Goal: Transaction & Acquisition: Download file/media

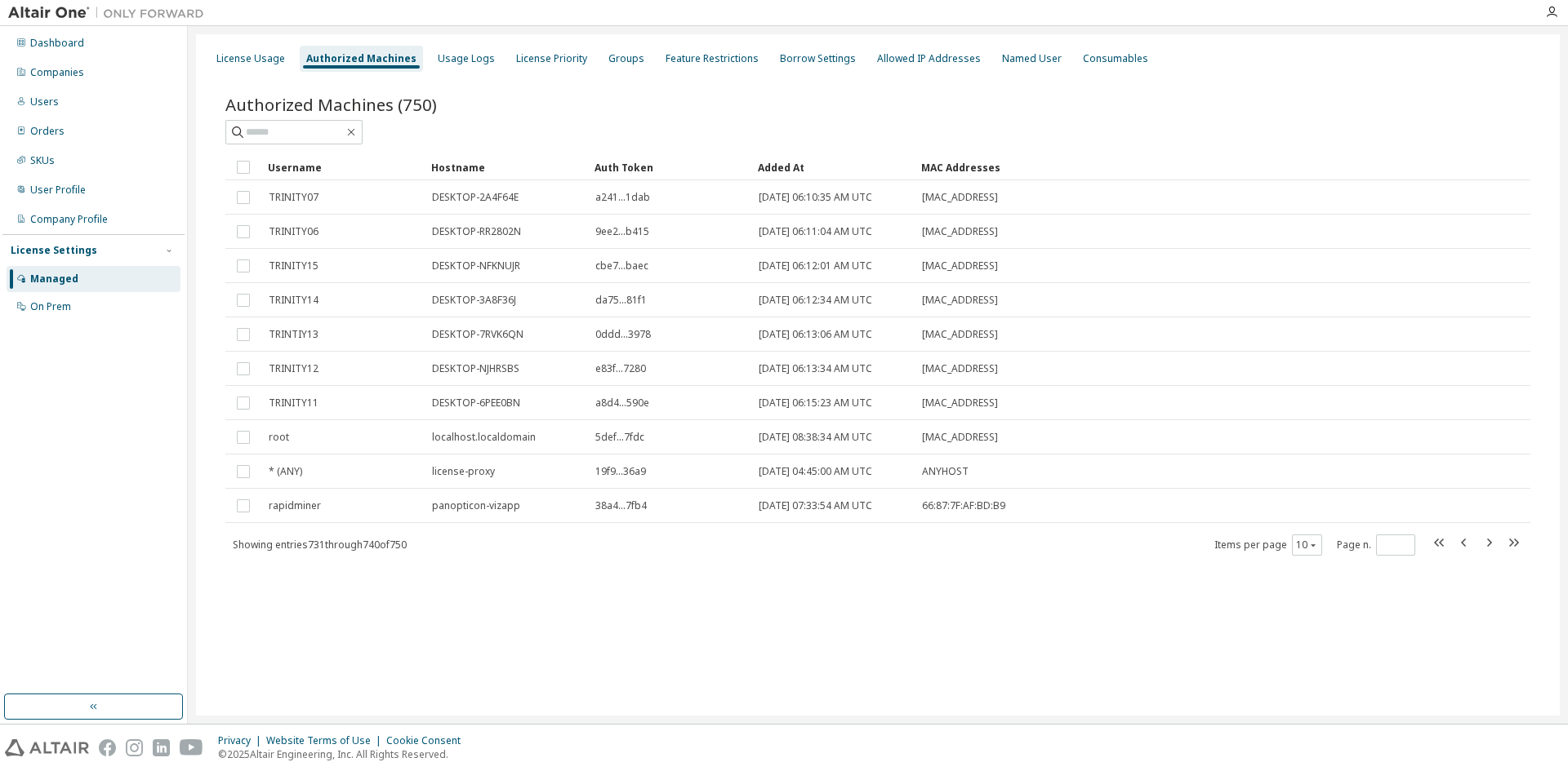
click at [547, 108] on div "Authorized Machines (750)" at bounding box center [878, 104] width 1305 height 23
click at [456, 64] on div "Usage Logs" at bounding box center [465, 59] width 57 height 13
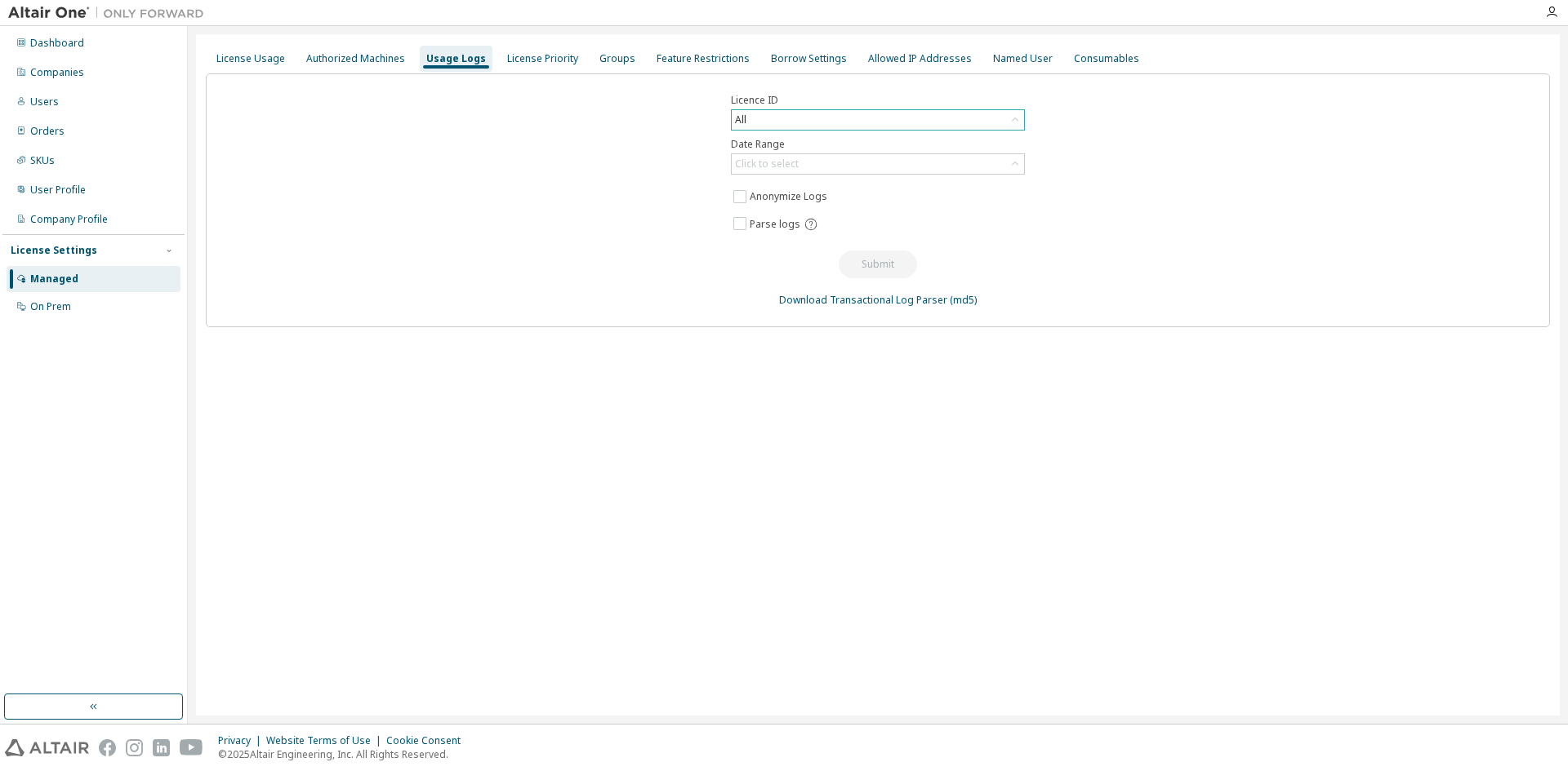
click at [821, 117] on div "All" at bounding box center [878, 119] width 292 height 20
click at [378, 56] on div "Authorized Machines" at bounding box center [355, 59] width 99 height 13
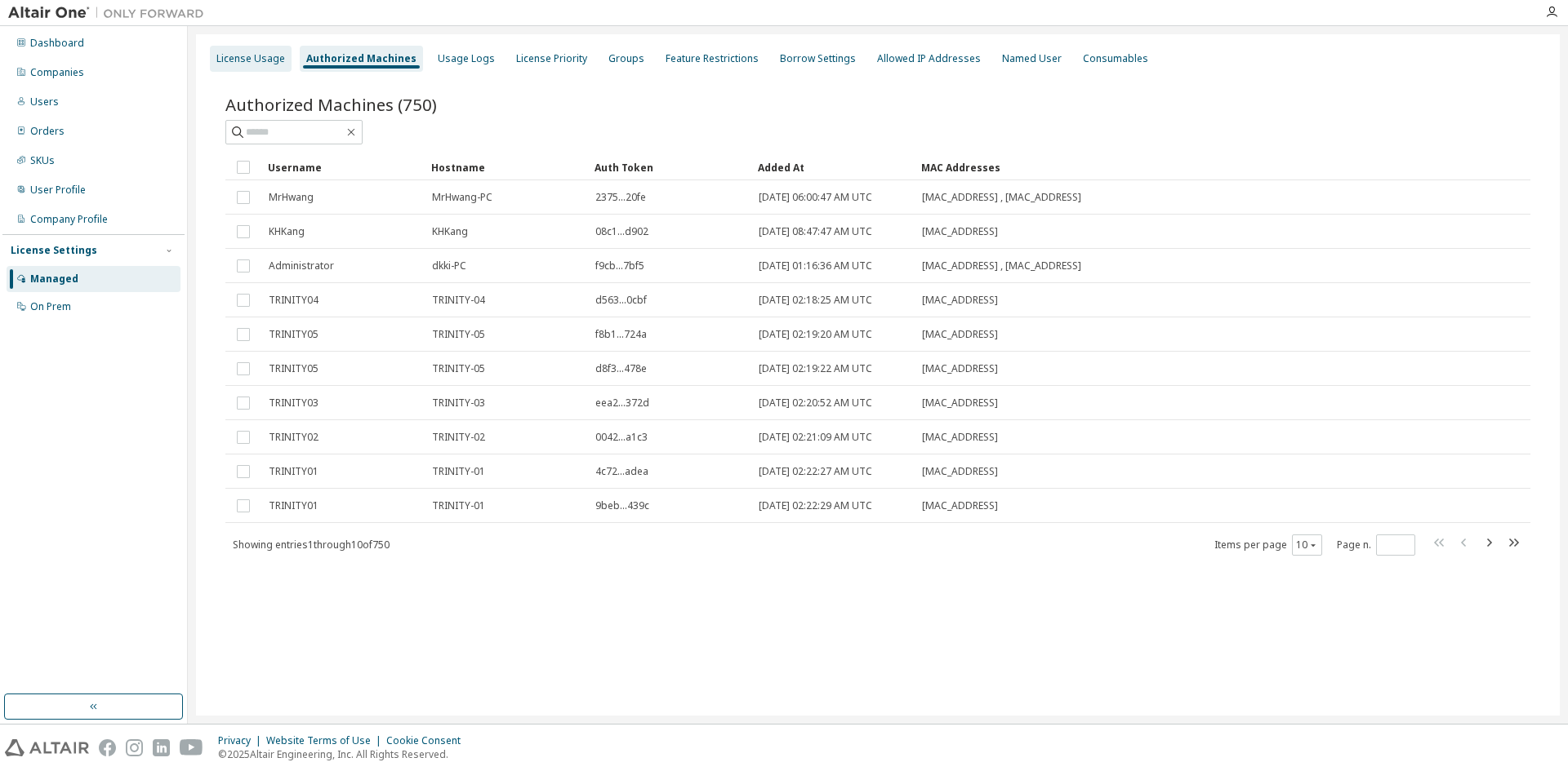
click at [249, 63] on div "License Usage" at bounding box center [251, 59] width 69 height 13
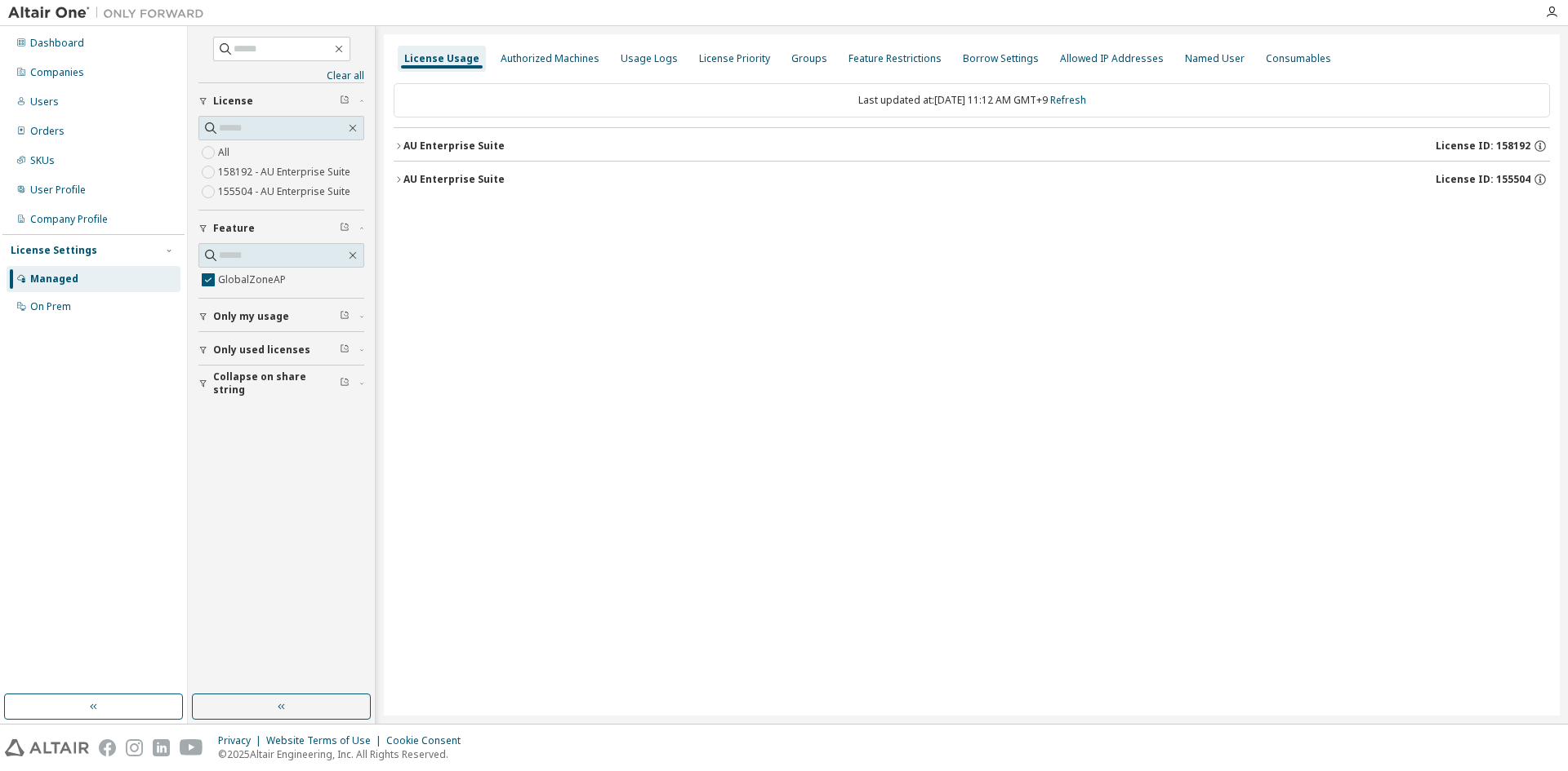
click at [392, 147] on div "License Usage Authorized Machines Usage Logs License Priority Groups Feature Re…" at bounding box center [971, 375] width 1175 height 682
click at [398, 147] on icon "button" at bounding box center [398, 146] width 10 height 10
click at [412, 175] on icon "button" at bounding box center [413, 179] width 10 height 10
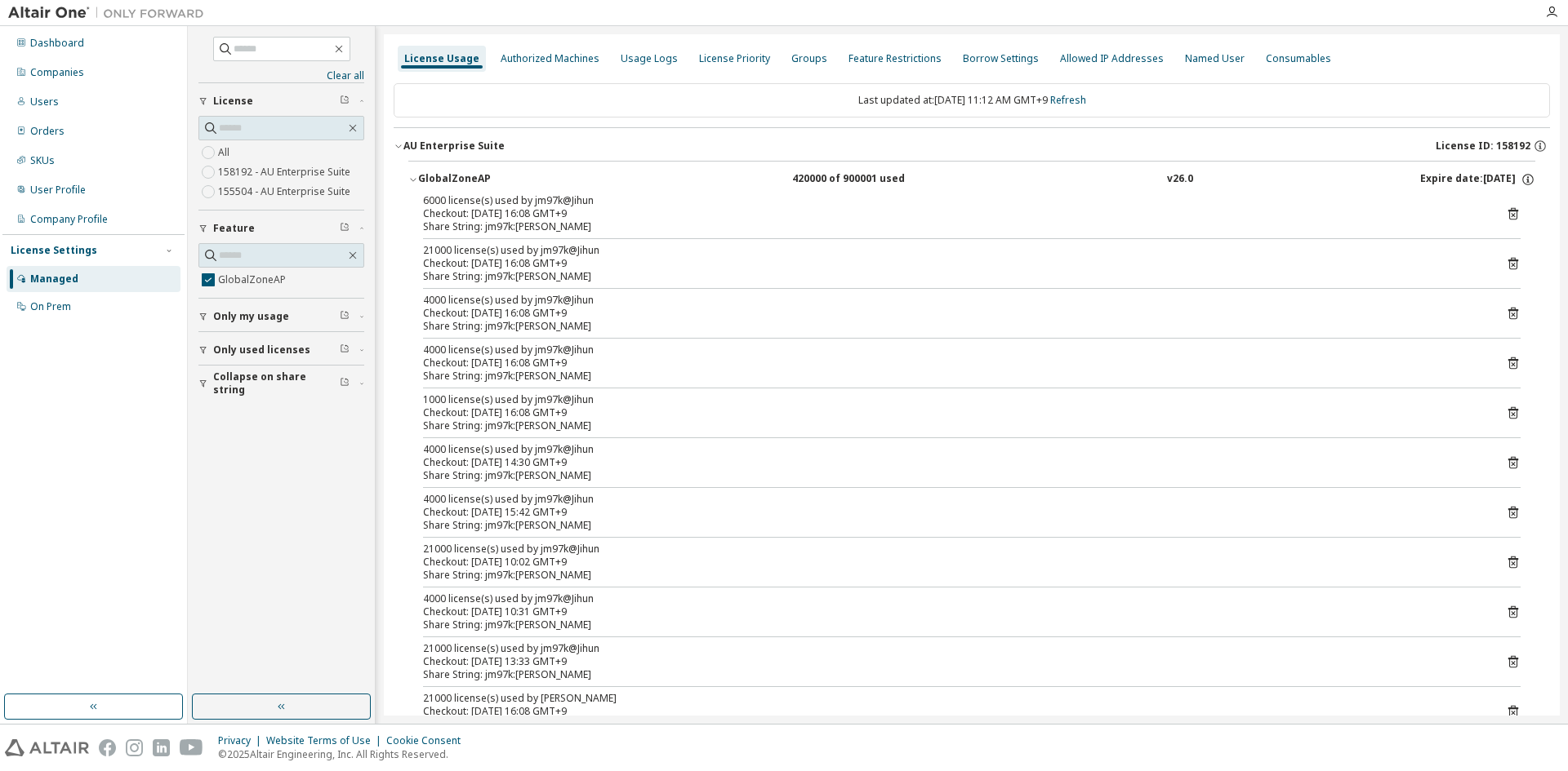
click at [654, 229] on div "Share String: jm97k:Jihun" at bounding box center [952, 227] width 1058 height 13
drag, startPoint x: 473, startPoint y: 213, endPoint x: 589, endPoint y: 216, distance: 116.0
click at [589, 216] on div "Checkout: 2025-09-24 16:08 GMT+9" at bounding box center [952, 214] width 1058 height 13
drag, startPoint x: 556, startPoint y: 214, endPoint x: 604, endPoint y: 215, distance: 48.0
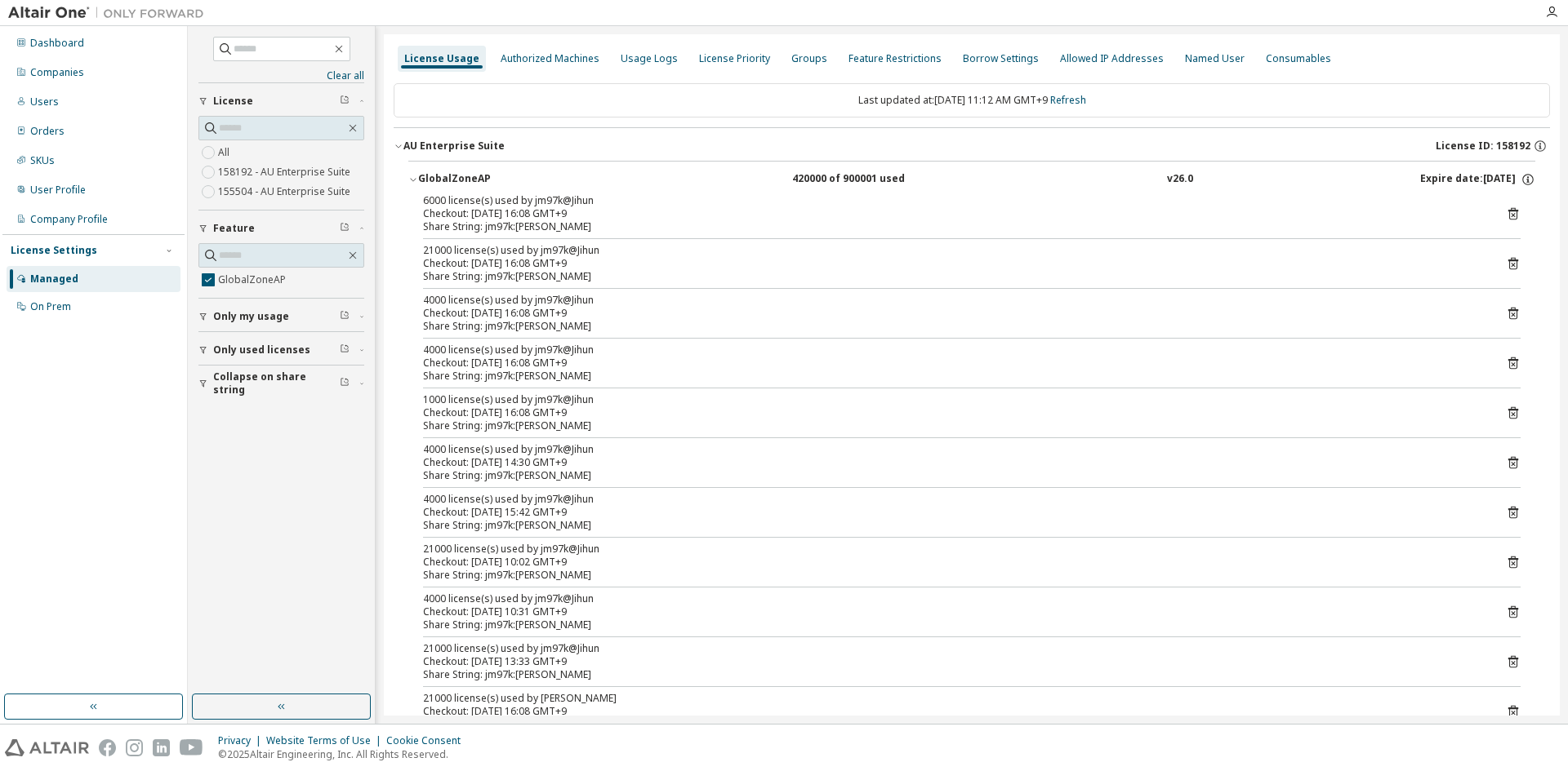
click at [604, 215] on div "Checkout: 2025-09-24 16:08 GMT+9" at bounding box center [952, 214] width 1058 height 13
click at [631, 65] on div "Usage Logs" at bounding box center [649, 59] width 70 height 26
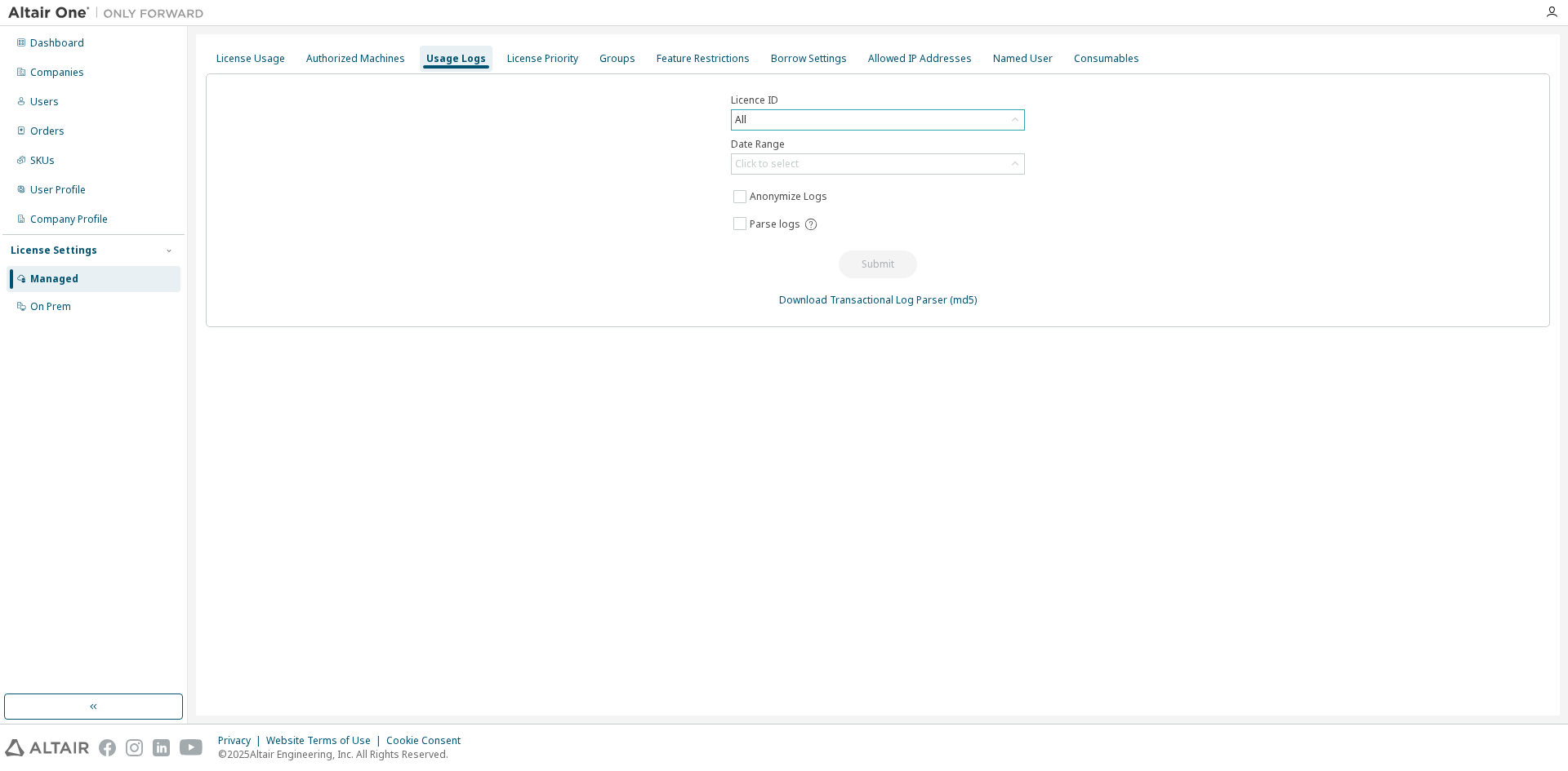
click at [778, 119] on div "All" at bounding box center [878, 119] width 292 height 20
click at [911, 183] on li "158192 - AU Enterprise Suite" at bounding box center [877, 187] width 289 height 21
click at [825, 159] on div "Click to select" at bounding box center [878, 164] width 292 height 20
click at [763, 253] on li "Custom Date Range" at bounding box center [877, 252] width 289 height 21
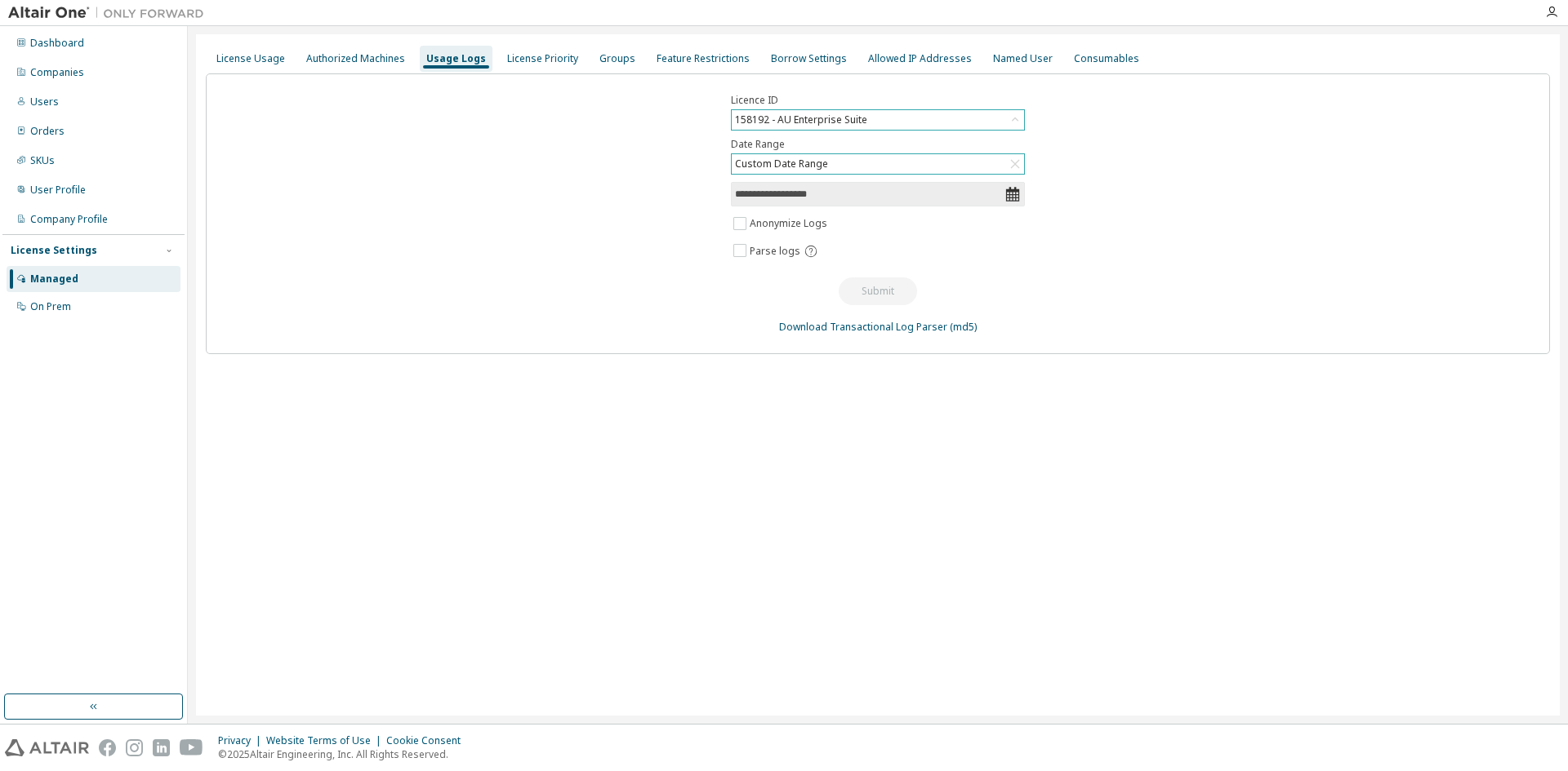
click at [811, 193] on input "**********" at bounding box center [870, 194] width 270 height 17
select select "*"
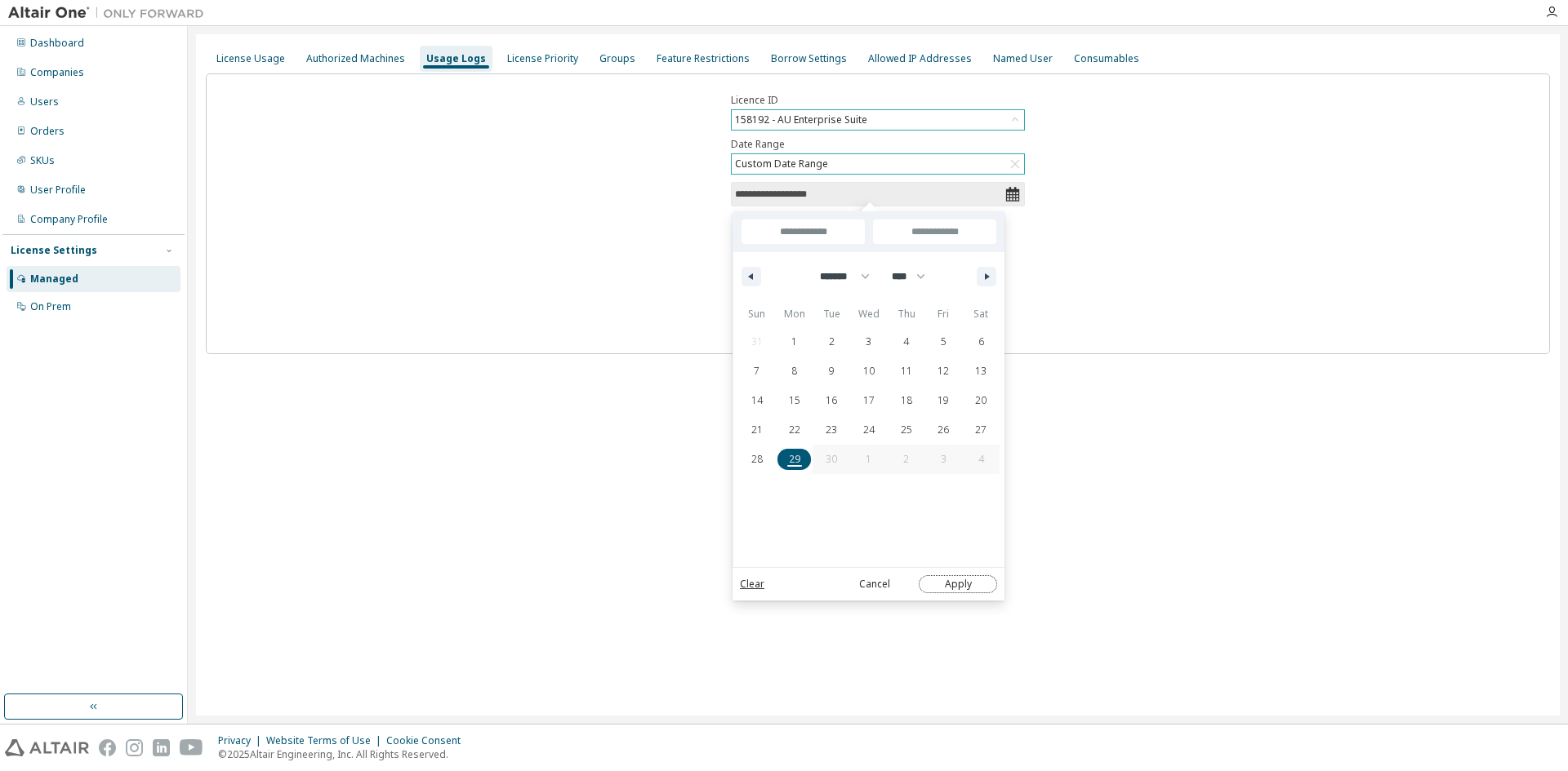
click at [969, 582] on button "Apply" at bounding box center [958, 584] width 78 height 18
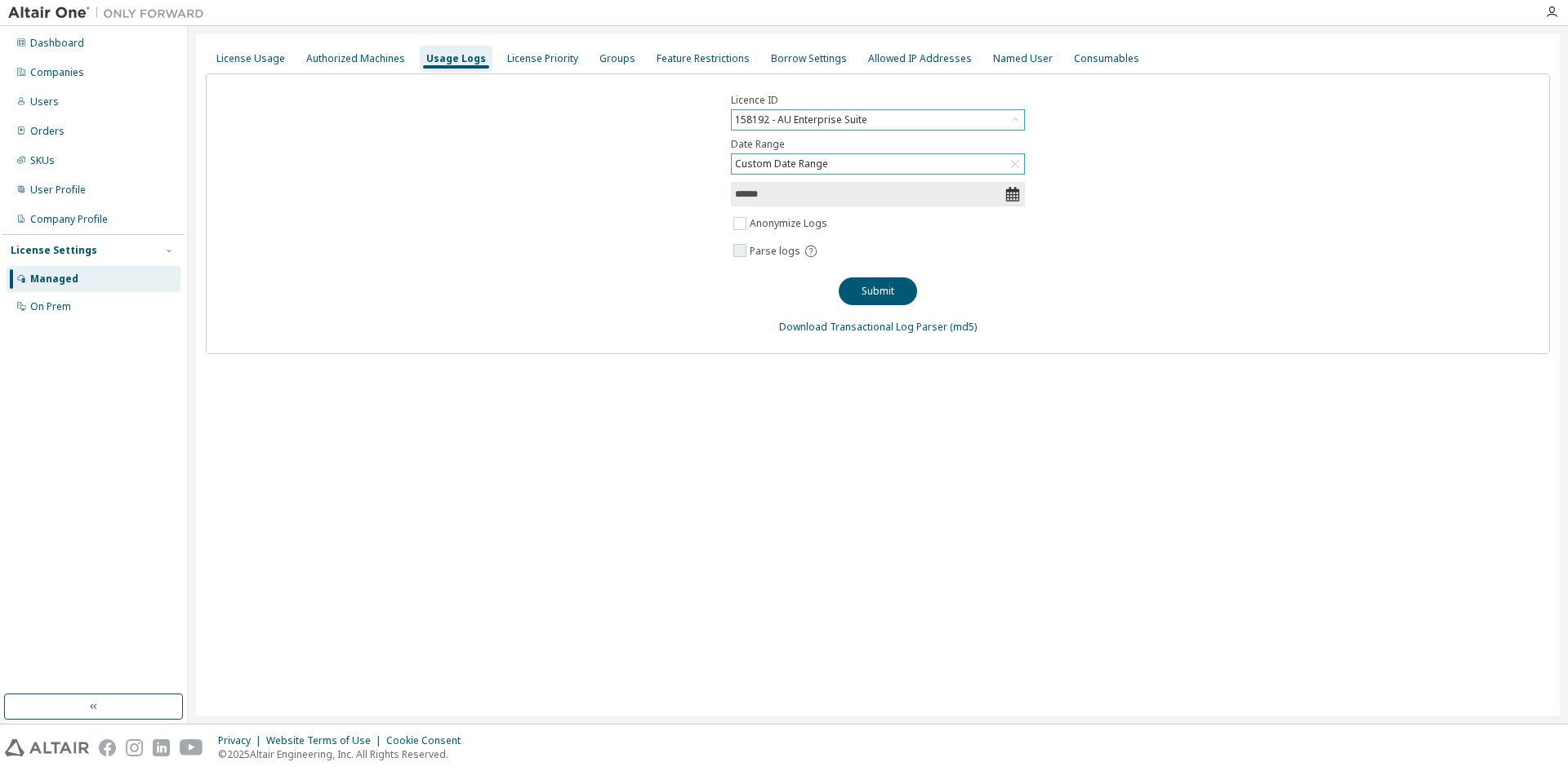
click at [810, 250] on icon at bounding box center [811, 251] width 11 height 11
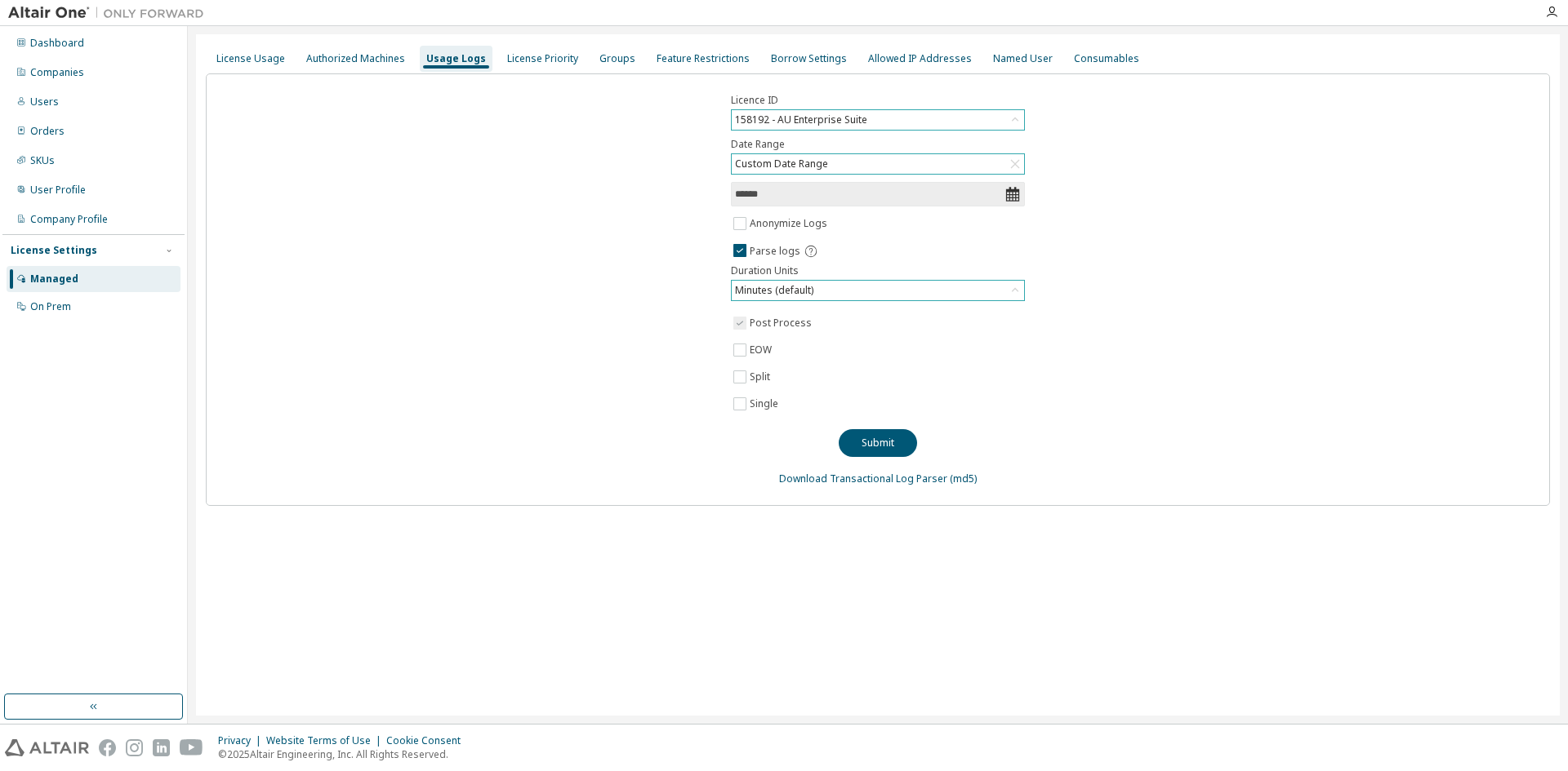
click at [807, 288] on div "Minutes (default)" at bounding box center [773, 290] width 83 height 18
click at [812, 288] on div "Minutes (default)" at bounding box center [773, 290] width 83 height 18
click at [771, 289] on div "Minutes (default)" at bounding box center [773, 290] width 83 height 18
click at [623, 362] on div "Licence ID 158192 - AU Enterprise Suite Date Range Custom Date Range ****** Ano…" at bounding box center [878, 289] width 1344 height 432
click at [765, 255] on span "Parse logs" at bounding box center [774, 251] width 50 height 13
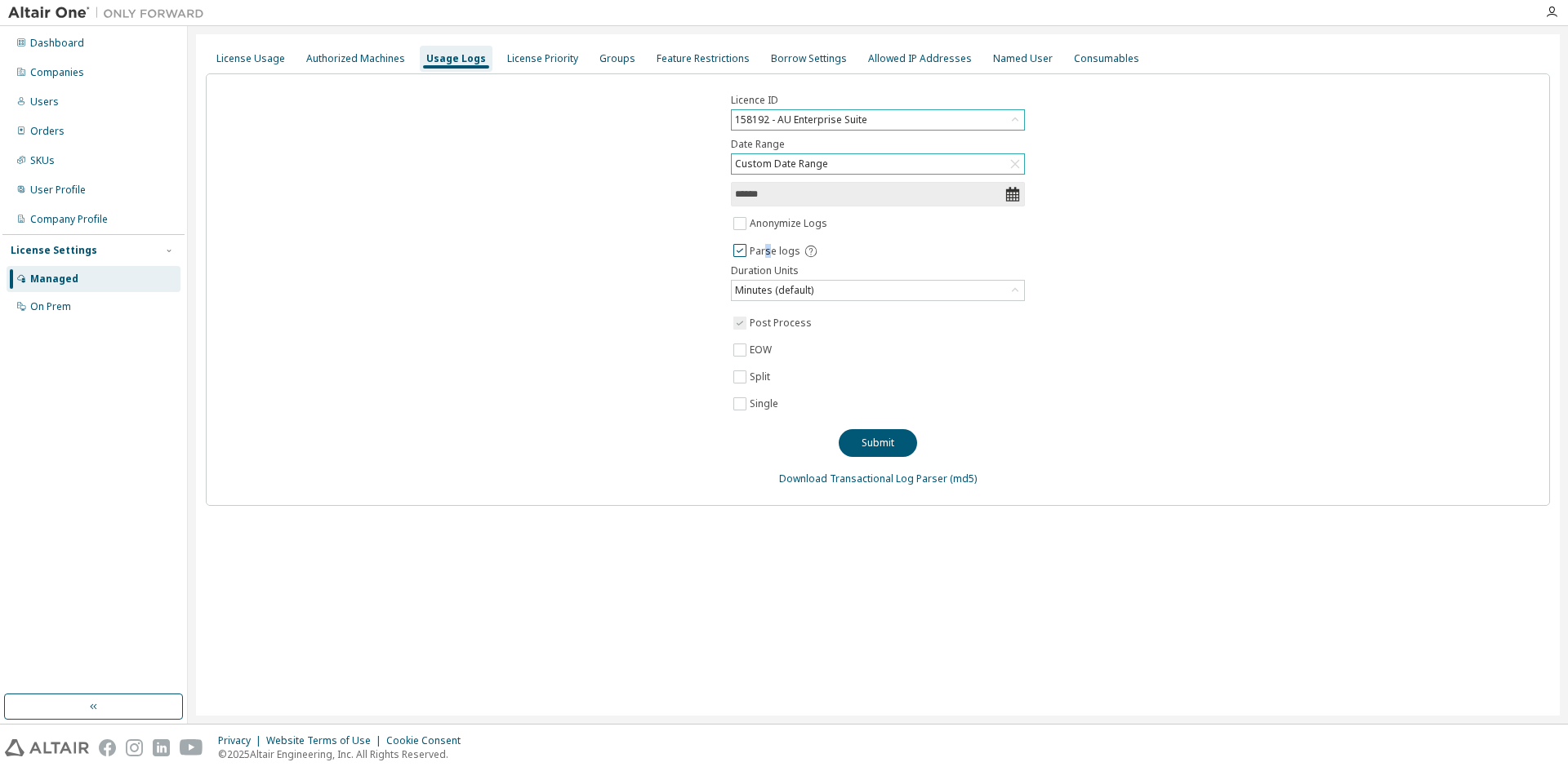
click at [765, 256] on span "Parse logs" at bounding box center [774, 251] width 50 height 13
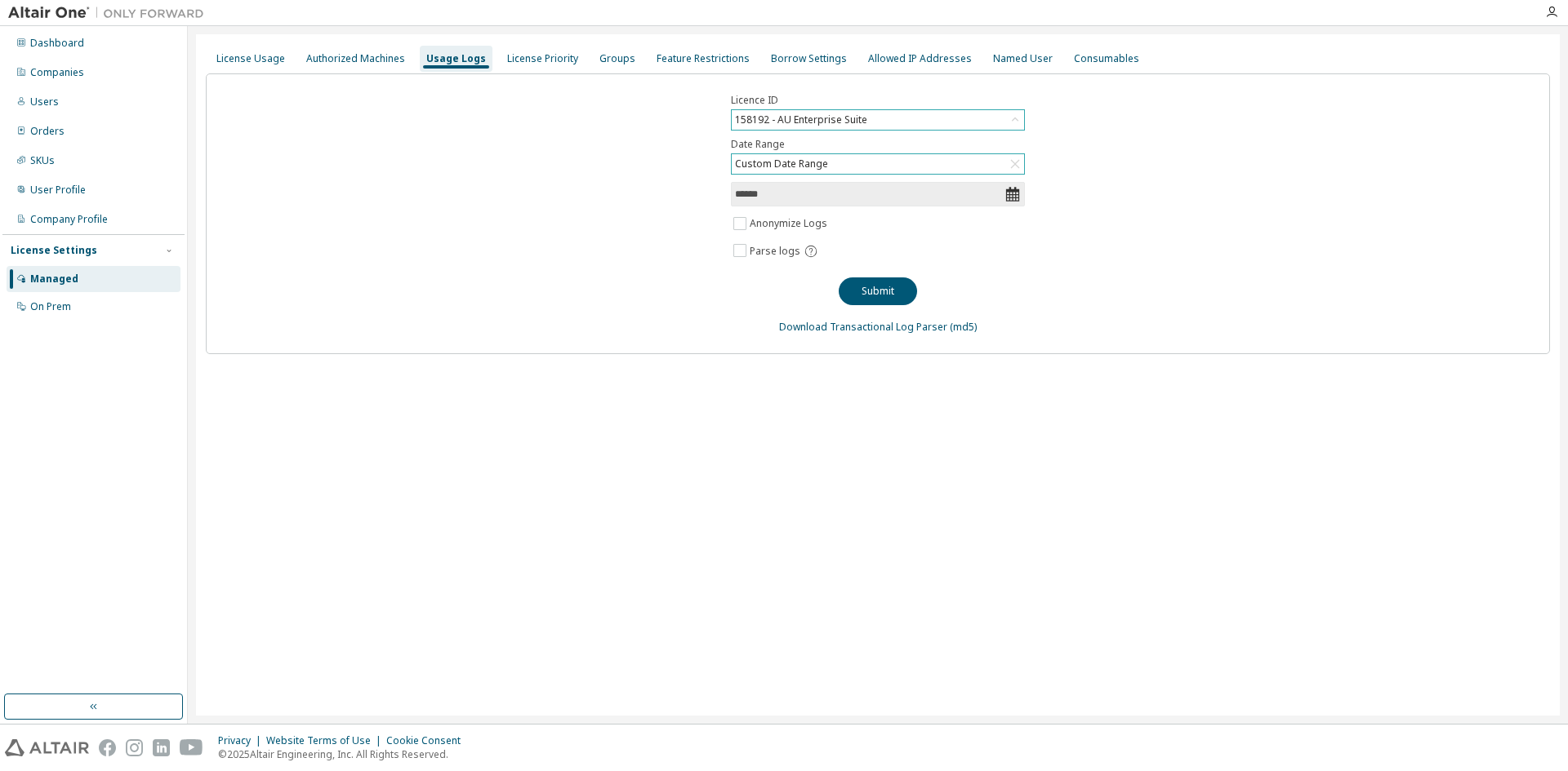
click at [529, 346] on div "Licence ID 158192 - AU Enterprise Suite Date Range Custom Date Range ****** Ano…" at bounding box center [878, 214] width 1344 height 281
click at [769, 252] on span "Parse logs" at bounding box center [774, 251] width 50 height 13
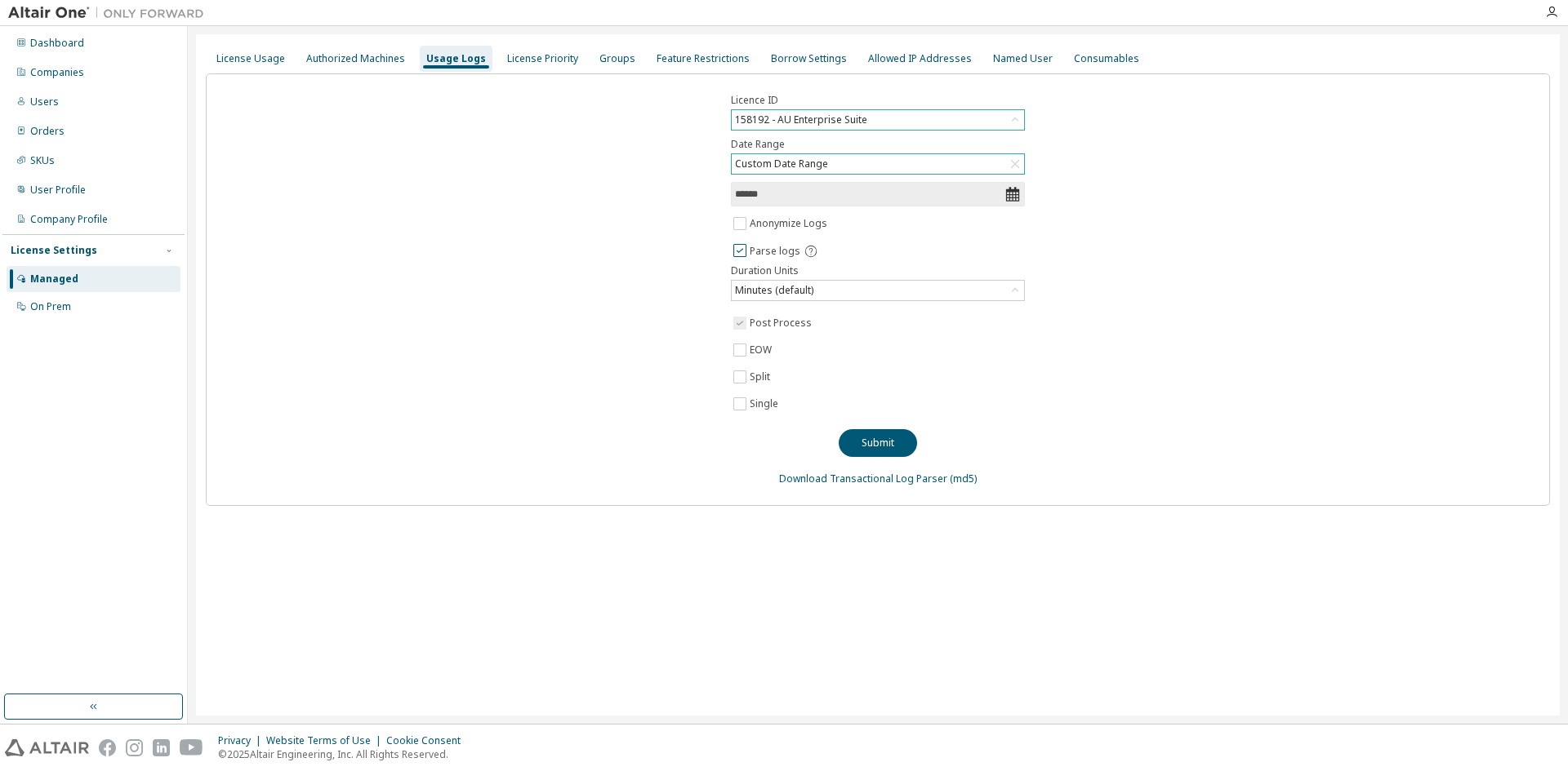
click at [769, 251] on span "Parse logs" at bounding box center [774, 251] width 50 height 13
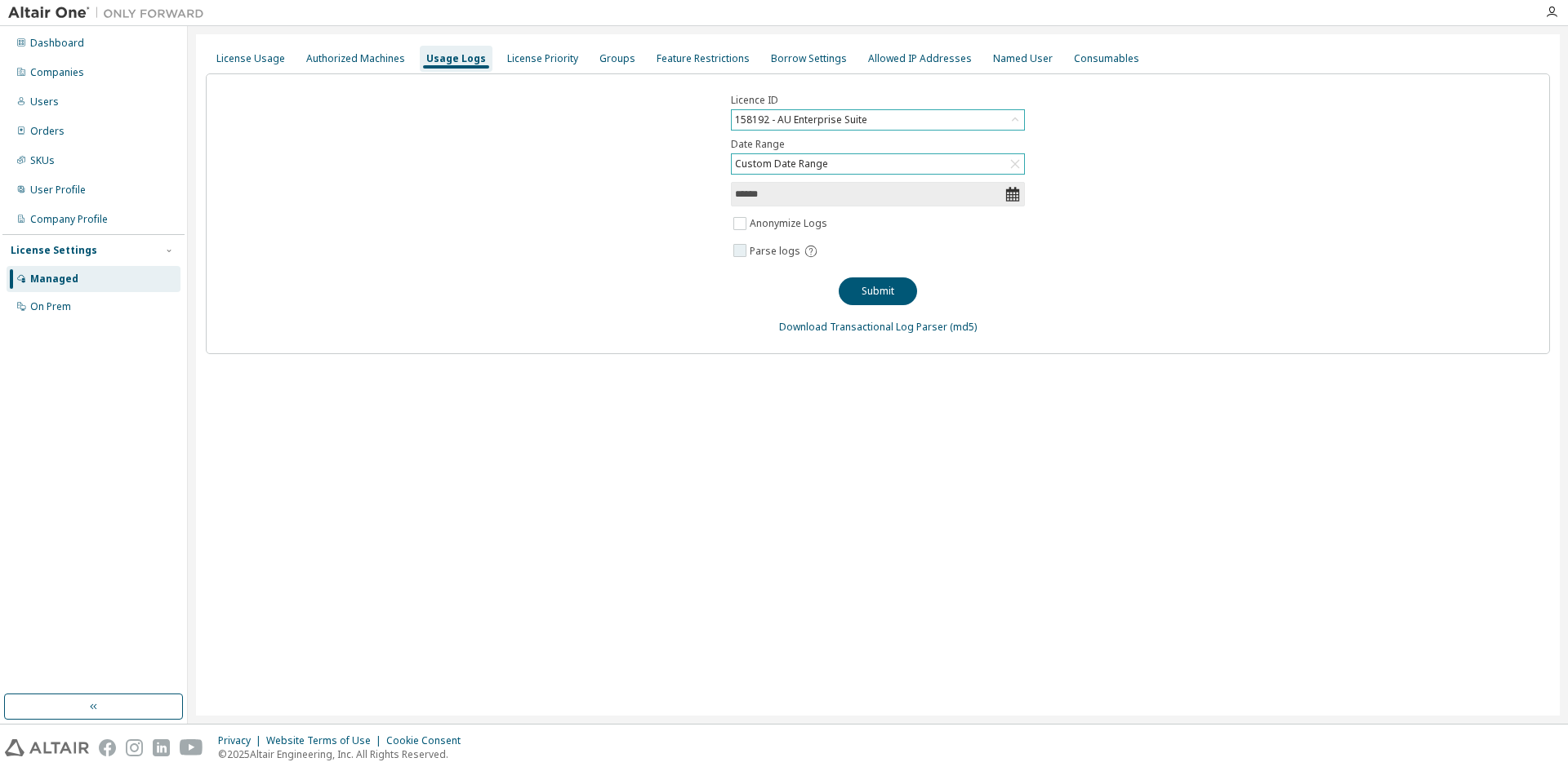
click at [806, 251] on icon at bounding box center [811, 251] width 15 height 15
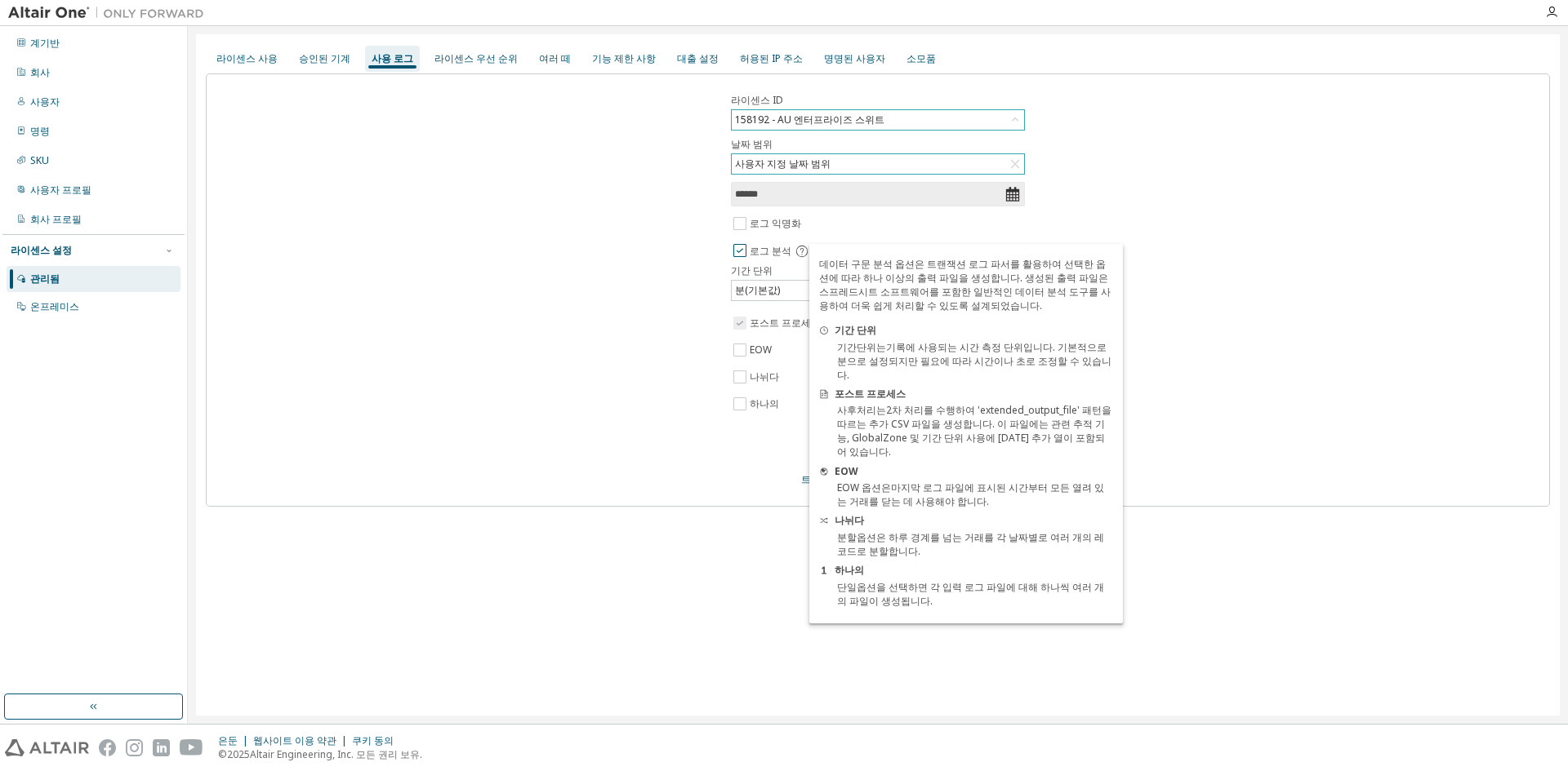
click at [800, 254] on icon at bounding box center [802, 251] width 15 height 15
click at [1265, 263] on div "라이센스 ID 158192 - AU 엔터프라이즈 스위트 날짜 범위 사용자 지정 날짜 범위 ****** 로그 익명화 로그 분석 제출하다 트랜잭션…" at bounding box center [878, 214] width 1344 height 282
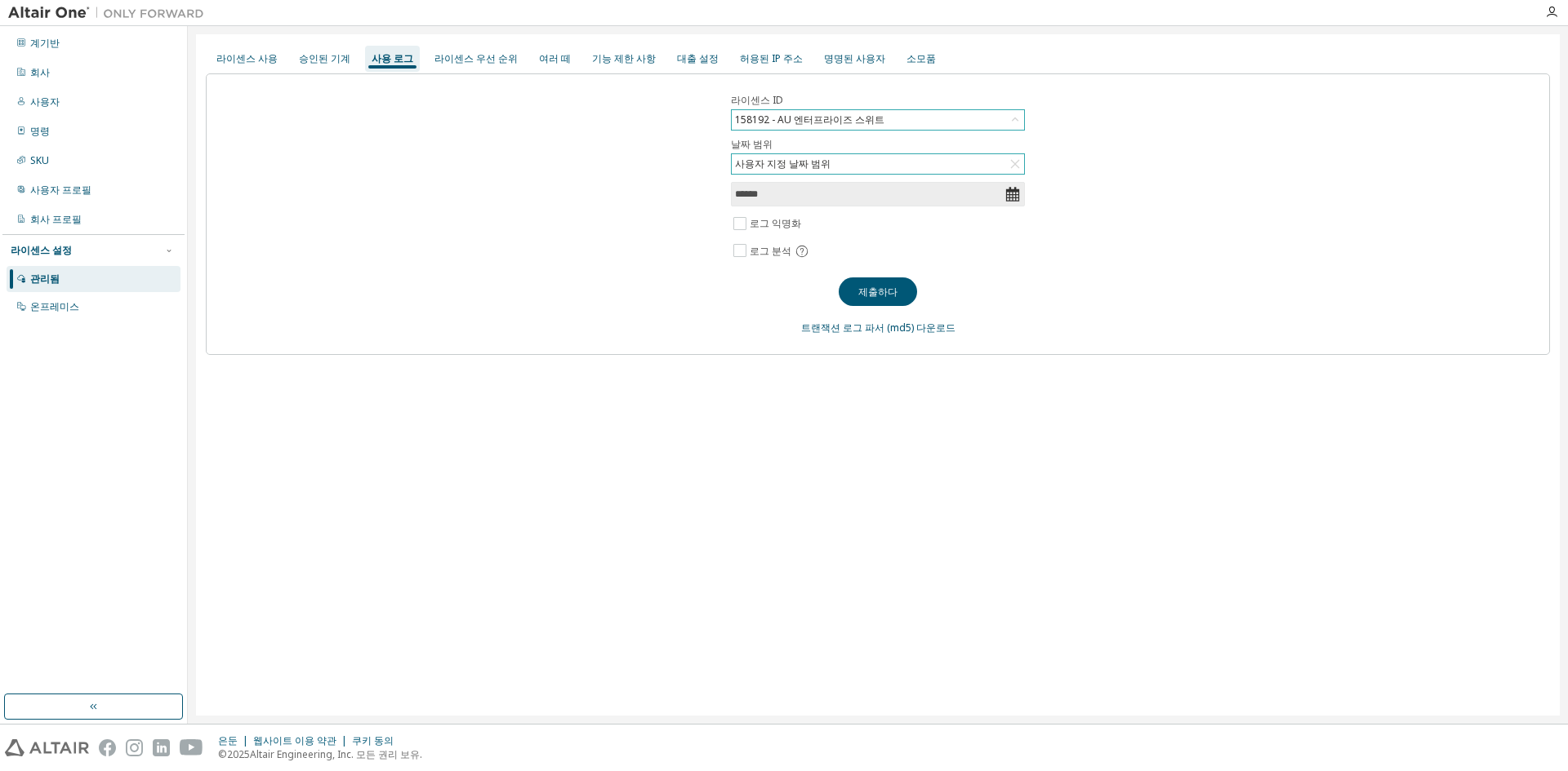
click at [1157, 184] on div "라이센스 ID 158192 - AU 엔터프라이즈 스위트 날짜 범위 사용자 지정 날짜 범위 ****** 로그 익명화 로그 분석 제출하다 트랜잭션…" at bounding box center [878, 214] width 1344 height 282
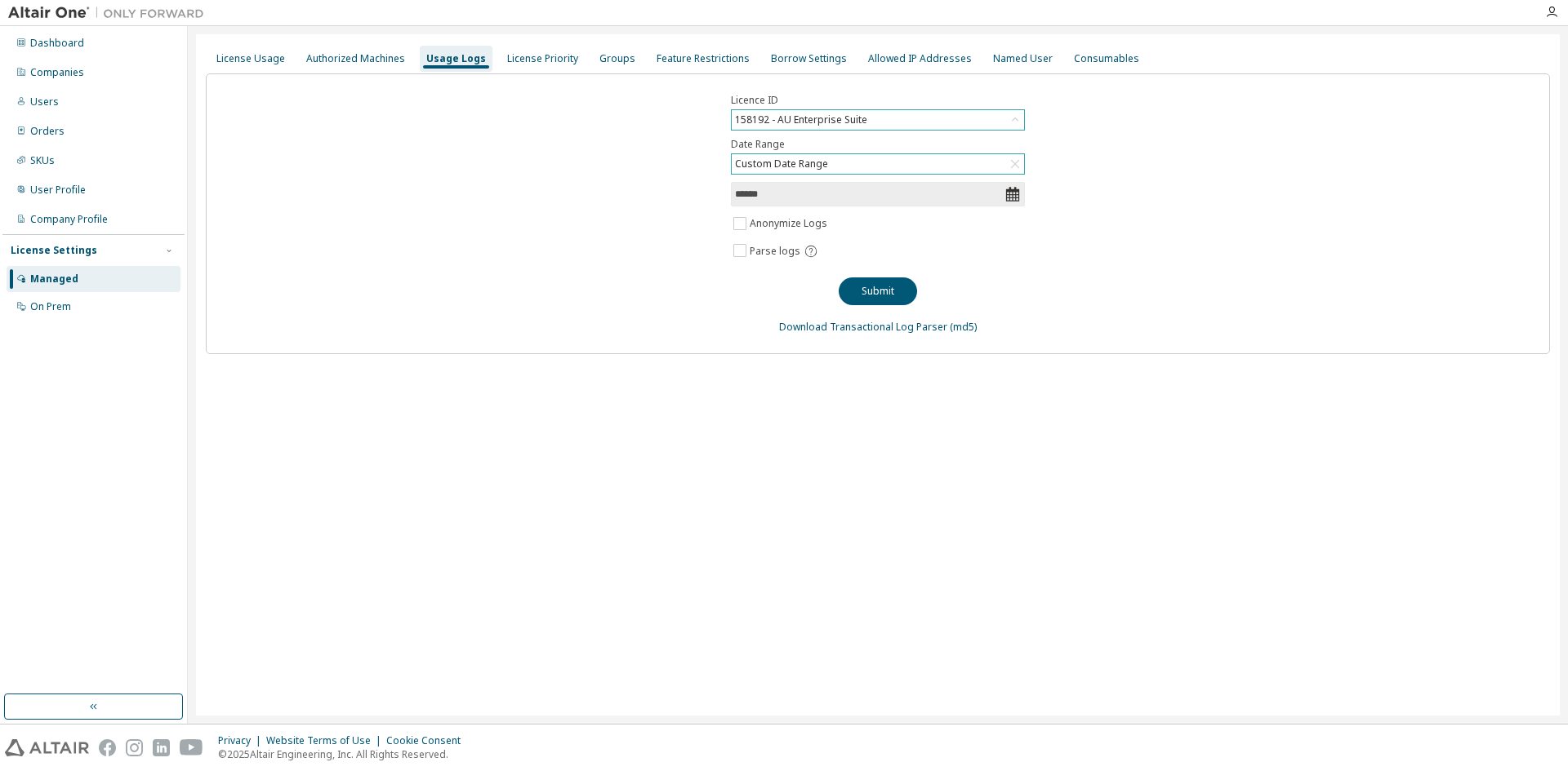
click at [1369, 170] on div "Licence ID 158192 - AU Enterprise Suite Date Range Custom Date Range ****** Ano…" at bounding box center [878, 214] width 1344 height 281
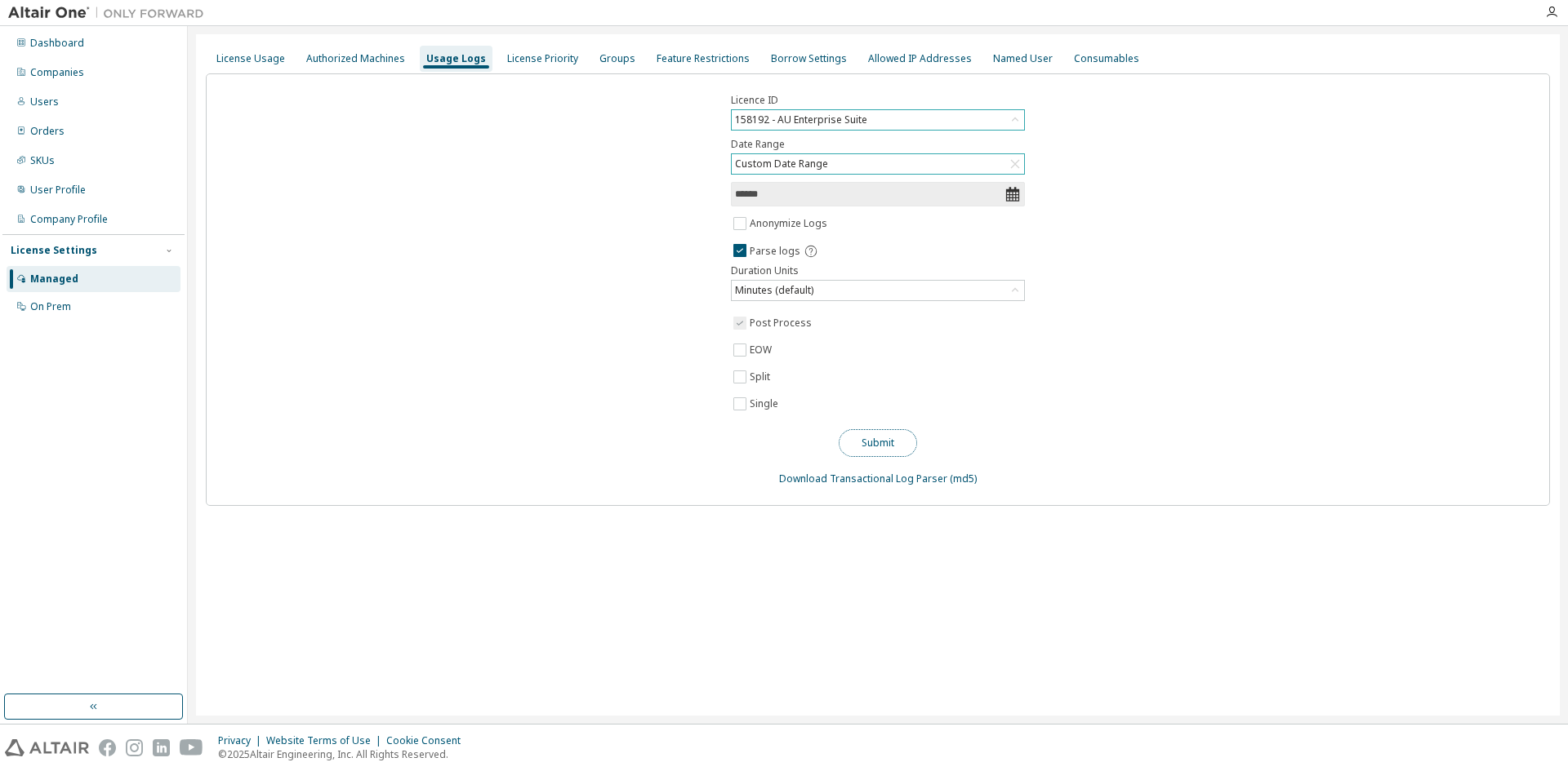
click at [903, 444] on button "Submit" at bounding box center [878, 444] width 78 height 28
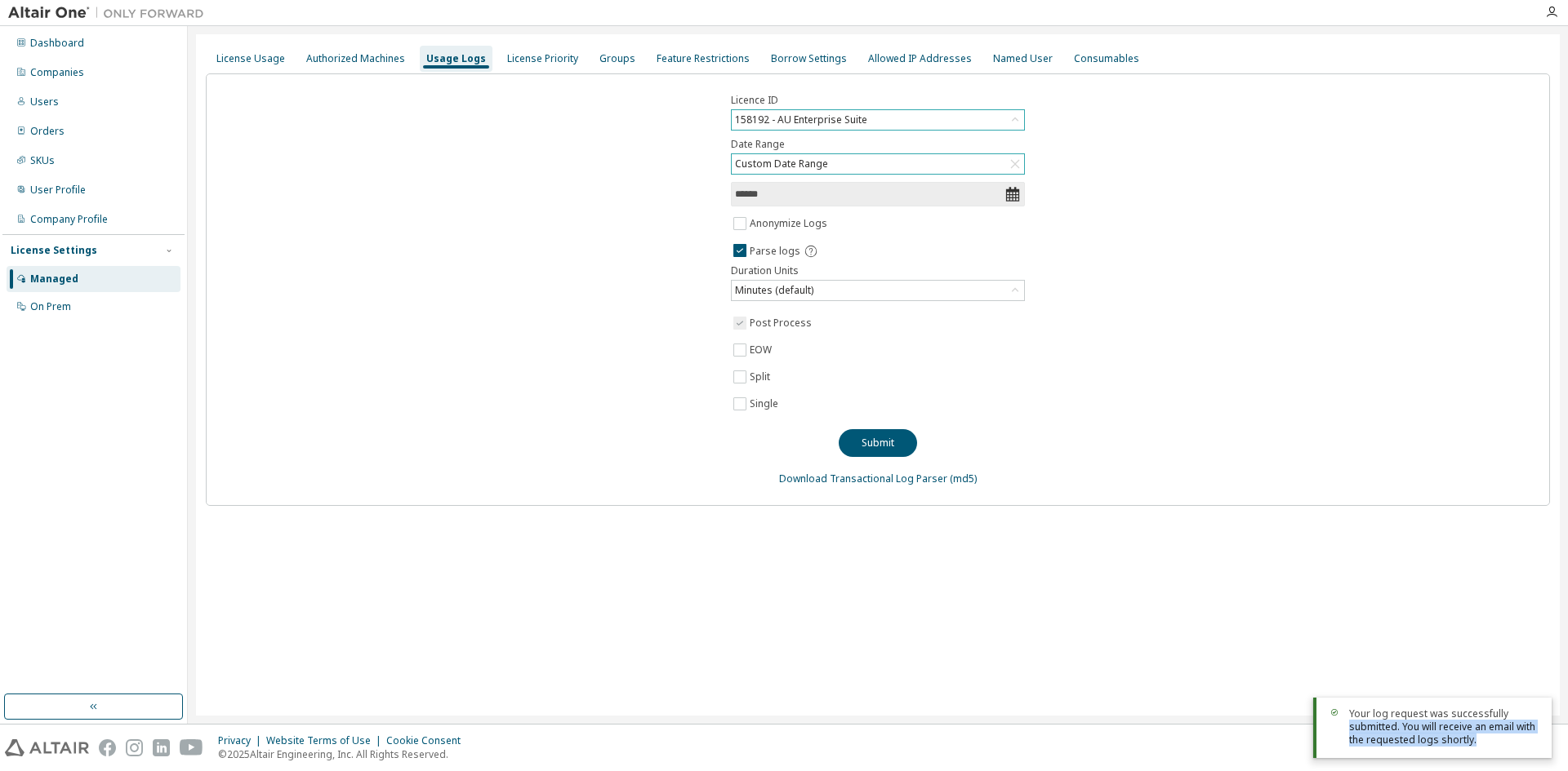
drag, startPoint x: 1349, startPoint y: 727, endPoint x: 1497, endPoint y: 746, distance: 149.2
click at [1497, 746] on div "Your log request was successfully submitted. You will receive an email with the…" at bounding box center [1443, 727] width 190 height 39
click at [1497, 747] on div at bounding box center [1443, 748] width 190 height 2
drag, startPoint x: 1351, startPoint y: 716, endPoint x: 1474, endPoint y: 738, distance: 125.0
click at [1474, 738] on div "Your log request was successfully submitted. You will receive an email with the…" at bounding box center [1443, 727] width 190 height 39
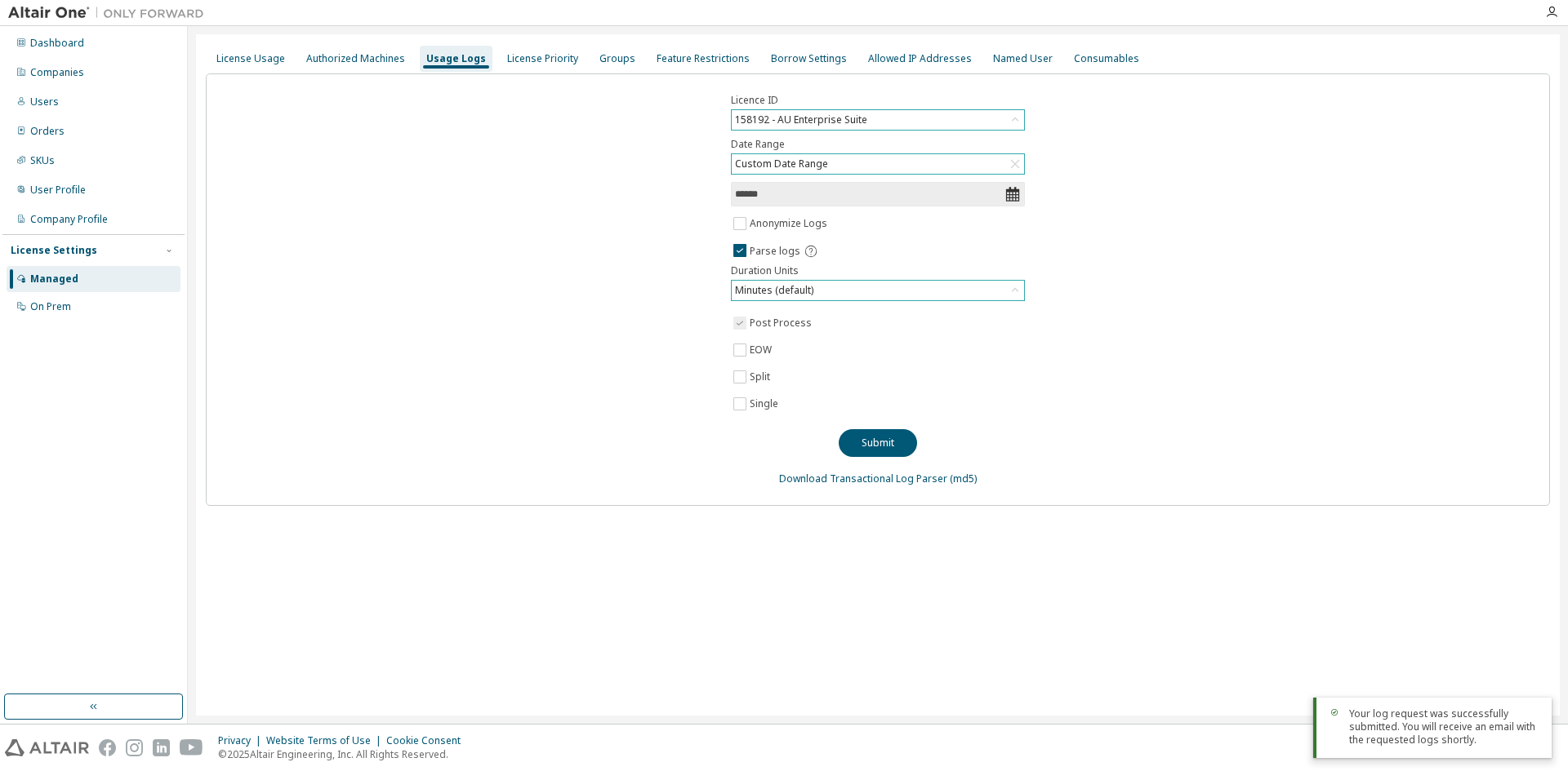
click at [819, 293] on div "Minutes (default)" at bounding box center [878, 290] width 292 height 20
click at [823, 291] on div "Minutes (default)" at bounding box center [878, 290] width 292 height 20
click at [775, 347] on span "EOW" at bounding box center [877, 350] width 294 height 20
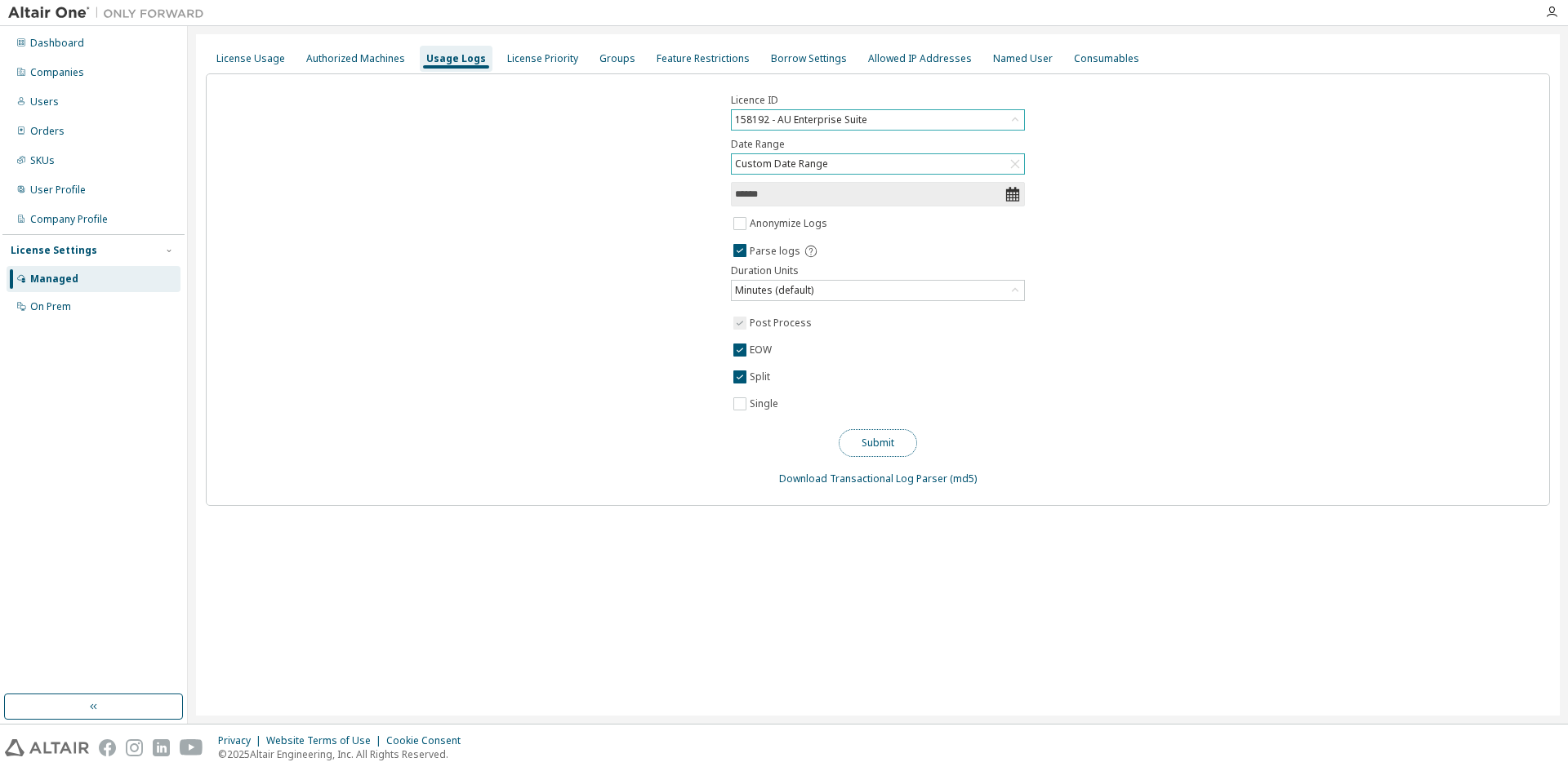
click at [866, 448] on button "Submit" at bounding box center [878, 444] width 78 height 28
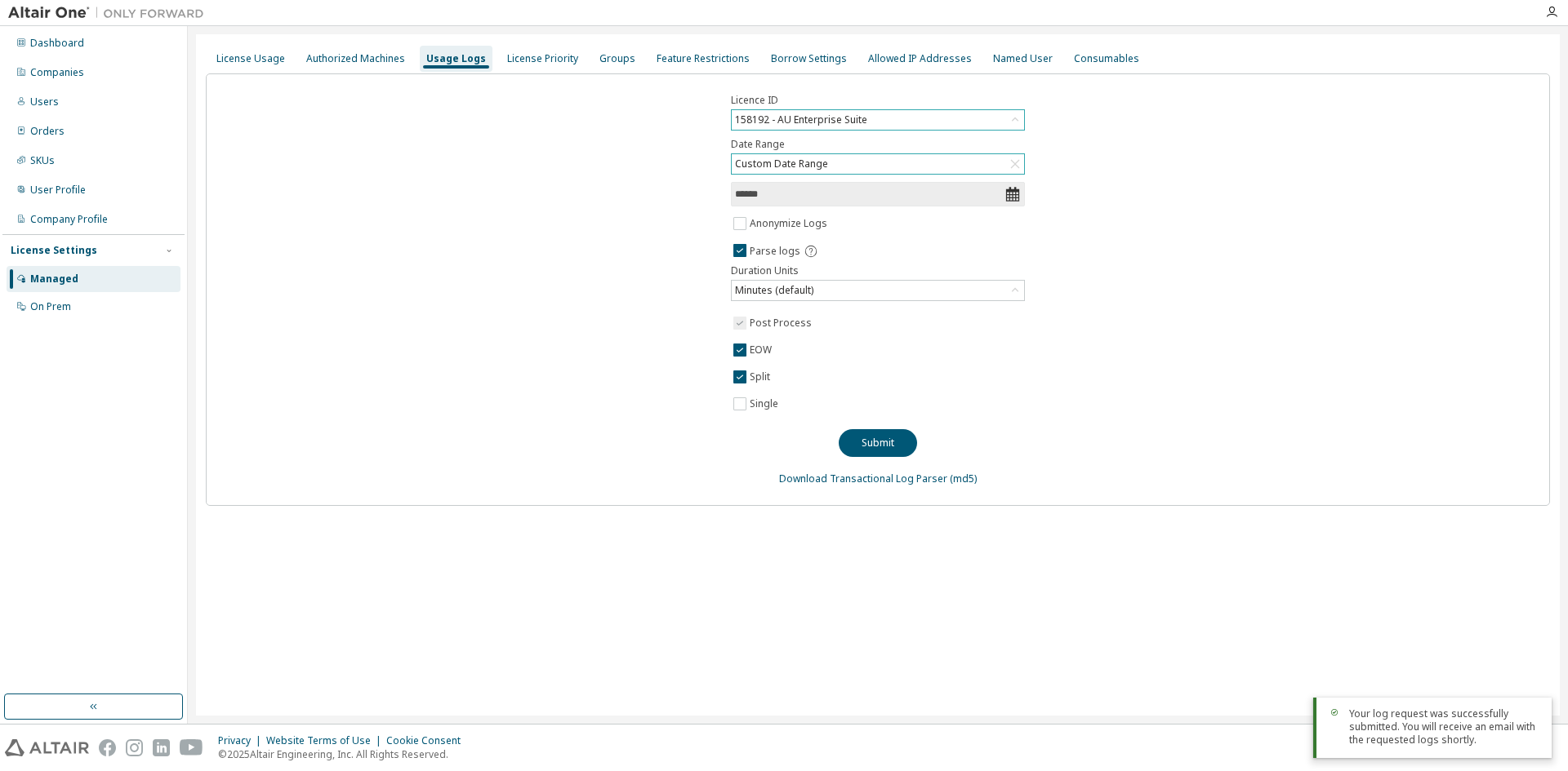
click at [457, 679] on div "License Usage Authorized Machines Usage Logs License Priority Groups Feature Re…" at bounding box center [878, 375] width 1363 height 682
click at [754, 350] on label "EOW" at bounding box center [761, 350] width 25 height 20
click at [753, 379] on label "Split" at bounding box center [760, 377] width 23 height 20
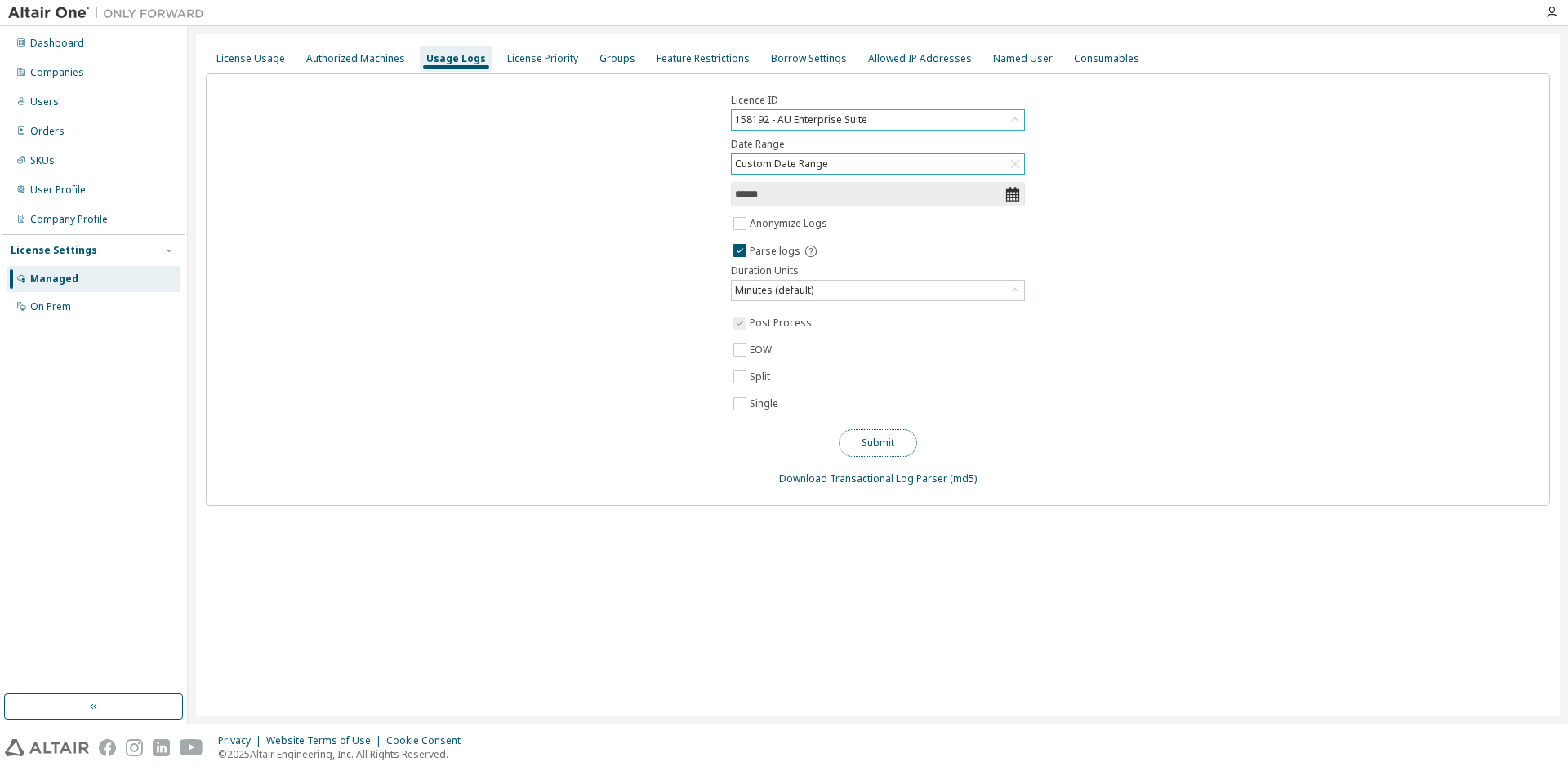
click at [898, 444] on button "Submit" at bounding box center [878, 444] width 78 height 28
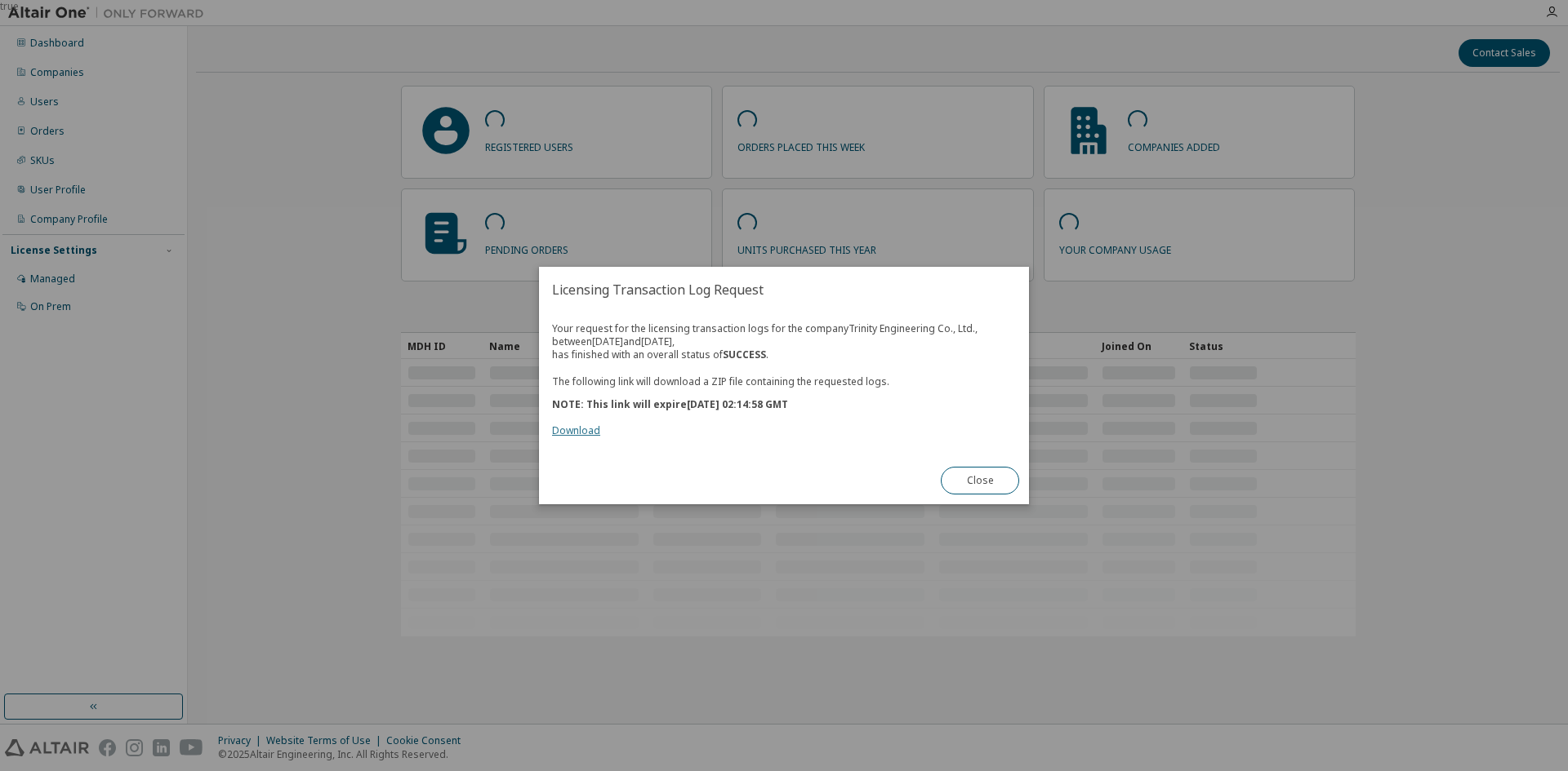
click at [580, 430] on link "Download" at bounding box center [576, 430] width 48 height 14
click at [979, 480] on button "Close" at bounding box center [980, 481] width 78 height 28
click at [593, 426] on link "Download" at bounding box center [576, 430] width 48 height 14
click at [962, 489] on button "Close" at bounding box center [980, 481] width 78 height 28
click at [576, 427] on link "Download" at bounding box center [576, 430] width 48 height 14
